Goal: Information Seeking & Learning: Learn about a topic

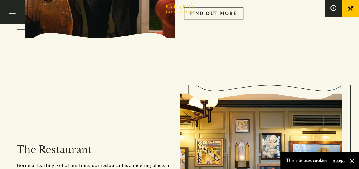
scroll to position [457, 0]
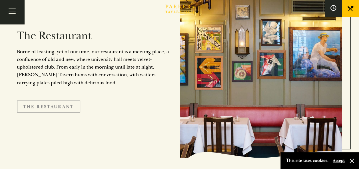
click at [48, 101] on link "The Restaurant" at bounding box center [48, 107] width 63 height 12
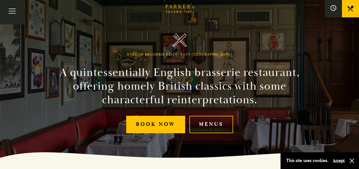
scroll to position [23, 0]
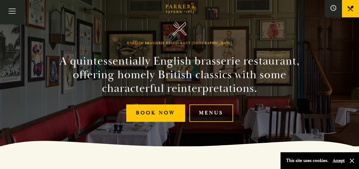
click at [208, 114] on link "Menus" at bounding box center [211, 113] width 44 height 17
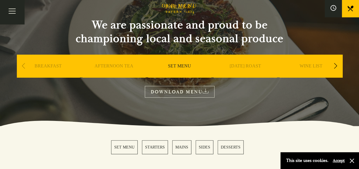
scroll to position [46, 0]
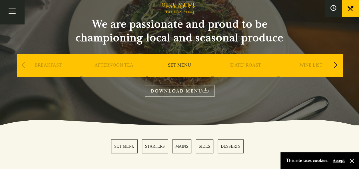
click at [177, 64] on link "SET MENU" at bounding box center [179, 73] width 23 height 23
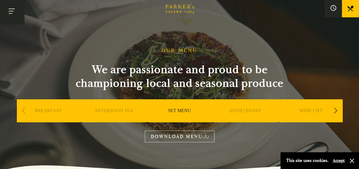
click at [13, 13] on button "Toggle navigation" at bounding box center [12, 12] width 24 height 24
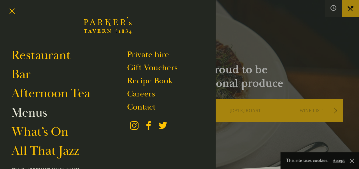
click at [25, 115] on link "Menus" at bounding box center [29, 113] width 36 height 16
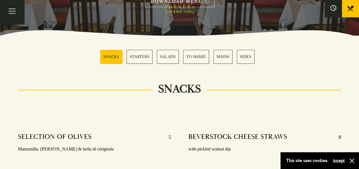
scroll to position [137, 0]
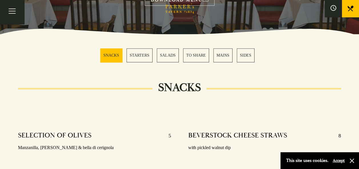
click at [223, 55] on link "MAINS" at bounding box center [222, 56] width 19 height 14
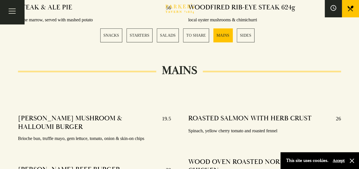
scroll to position [901, 0]
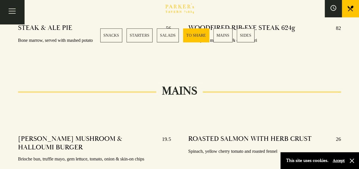
click at [135, 36] on link "STARTERS" at bounding box center [139, 36] width 26 height 14
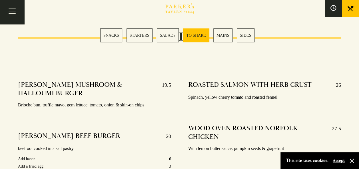
scroll to position [946, 0]
